Goal: Transaction & Acquisition: Purchase product/service

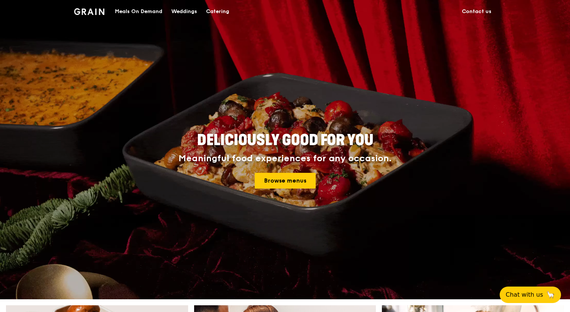
drag, startPoint x: 570, startPoint y: 52, endPoint x: 571, endPoint y: 154, distance: 102.9
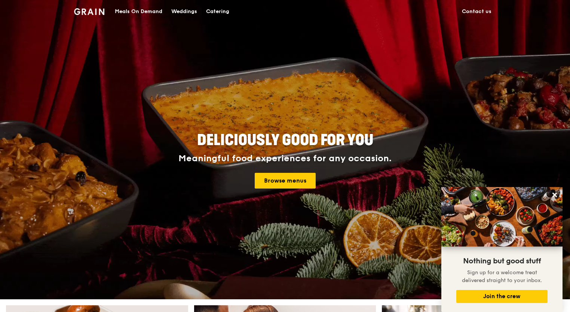
click at [148, 10] on div "Meals On Demand" at bounding box center [138, 11] width 47 height 22
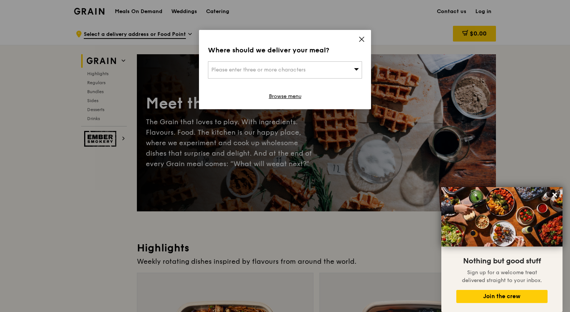
click at [363, 39] on icon at bounding box center [361, 39] width 7 height 7
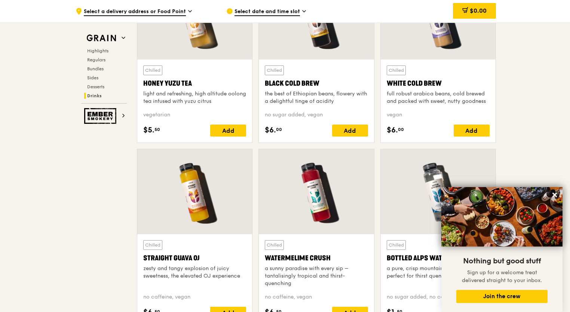
scroll to position [2812, 0]
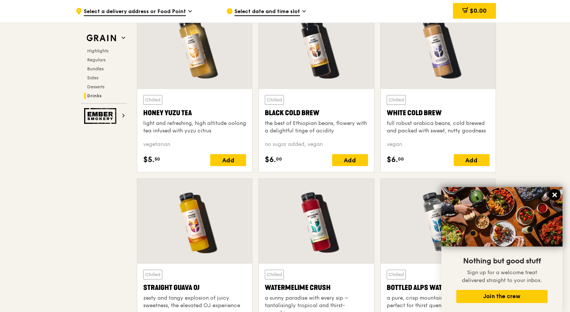
click at [553, 198] on icon at bounding box center [554, 194] width 7 height 7
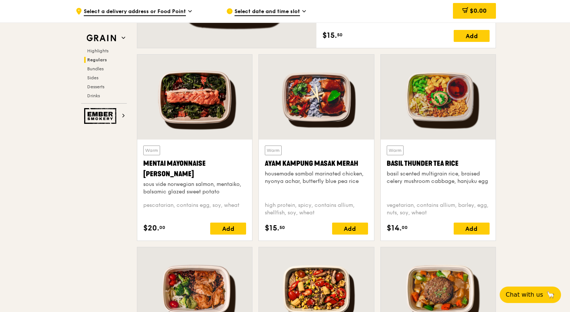
scroll to position [620, 0]
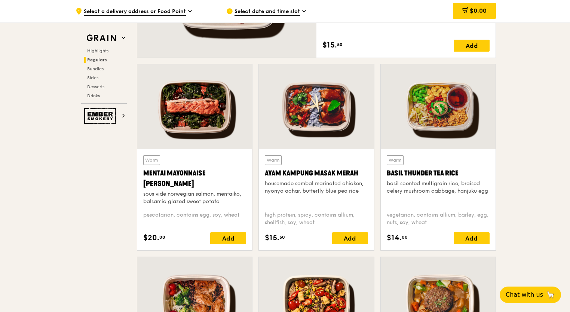
drag, startPoint x: 570, startPoint y: 78, endPoint x: 565, endPoint y: 90, distance: 13.0
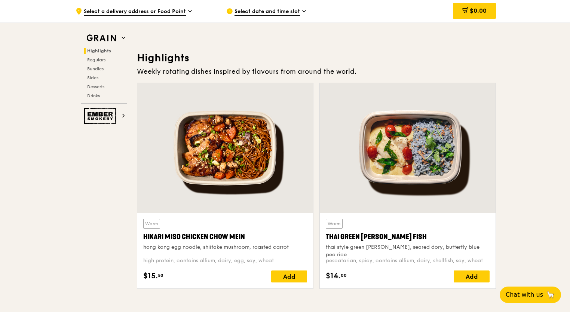
scroll to position [0, 0]
